Goal: Information Seeking & Learning: Learn about a topic

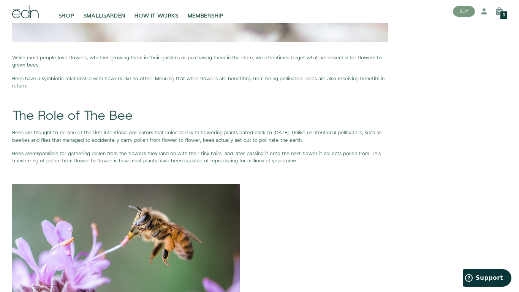
scroll to position [459, 0]
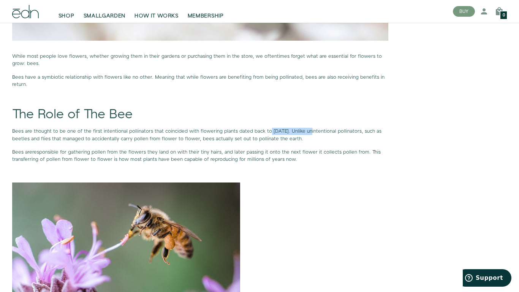
drag, startPoint x: 268, startPoint y: 131, endPoint x: 306, endPoint y: 133, distance: 38.4
click at [306, 133] on span "Bees are thought to be one of the first intentional pollinators that coincided …" at bounding box center [196, 135] width 369 height 14
click at [317, 139] on span "Bees are thought to be one of the first intentional pollinators that coincided …" at bounding box center [196, 135] width 369 height 14
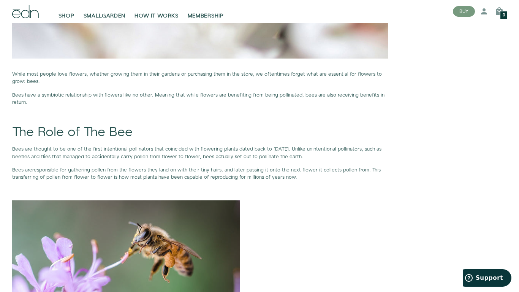
scroll to position [431, 0]
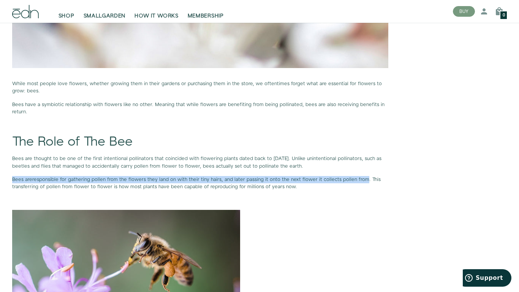
drag, startPoint x: 11, startPoint y: 178, endPoint x: 363, endPoint y: 182, distance: 352.5
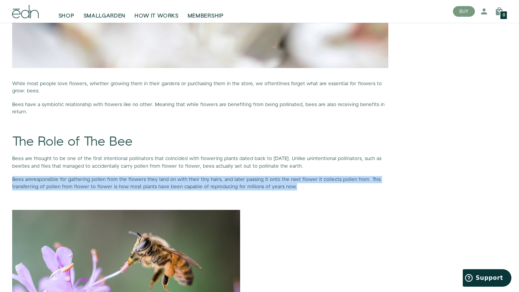
drag, startPoint x: 11, startPoint y: 179, endPoint x: 291, endPoint y: 185, distance: 280.4
copy p "Bees are responsible for gathering pollen from the flowers they land on with th…"
